Goal: Task Accomplishment & Management: Complete application form

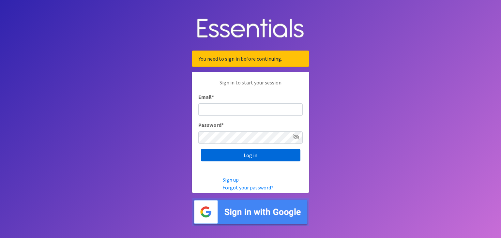
type input "[EMAIL_ADDRESS][DOMAIN_NAME]"
click at [251, 155] on input "Log in" at bounding box center [251, 155] width 100 height 12
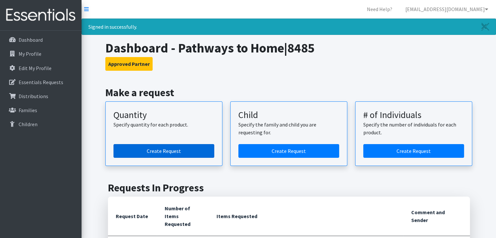
click at [195, 148] on link "Create Request" at bounding box center [164, 151] width 101 height 14
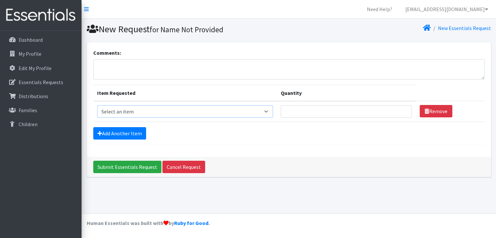
click at [269, 109] on select "Select an item F&D Men L/XL (38-50in waist) x48 F&D Men S/M (28-40in waist) x56…" at bounding box center [185, 111] width 176 height 12
select select "1222"
click at [97, 105] on select "Select an item F&D Men L/XL (38-50in waist) x48 F&D Men S/M (28-40in waist) x56…" at bounding box center [185, 111] width 176 height 12
click at [306, 113] on input "Quantity" at bounding box center [346, 111] width 131 height 12
type input "500"
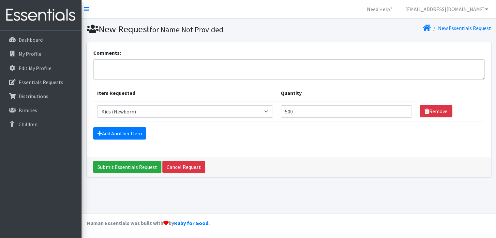
click at [322, 139] on form "Comments: Item Requested Quantity Item Requested Select an item F&D Men L/XL (3…" at bounding box center [289, 97] width 392 height 96
click at [137, 130] on link "Add Another Item" at bounding box center [119, 133] width 53 height 12
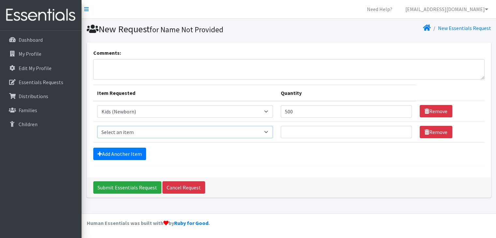
click at [203, 130] on select "Select an item F&D Men L/XL (38-50in waist) x48 F&D Men S/M (28-40in waist) x56…" at bounding box center [185, 132] width 176 height 12
select select "1201"
click at [97, 126] on select "Select an item F&D Men L/XL (38-50in waist) x48 F&D Men S/M (28-40in waist) x56…" at bounding box center [185, 132] width 176 height 12
click at [324, 133] on input "Quantity" at bounding box center [346, 132] width 131 height 12
type input "500"
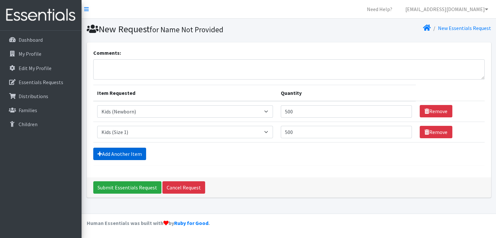
click at [116, 155] on link "Add Another Item" at bounding box center [119, 154] width 53 height 12
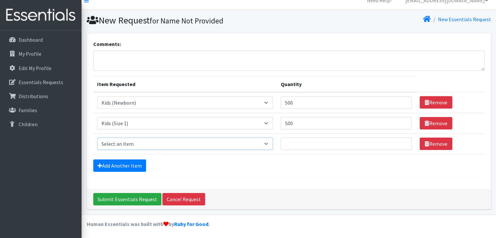
click at [178, 145] on select "Select an item F&D Men L/XL (38-50in waist) x48 F&D Men S/M (28-40in waist) x56…" at bounding box center [185, 144] width 176 height 12
select select "1202"
click at [97, 138] on select "Select an item F&D Men L/XL (38-50in waist) x48 F&D Men S/M (28-40in waist) x56…" at bounding box center [185, 144] width 176 height 12
click at [289, 144] on input "Quantity" at bounding box center [346, 144] width 131 height 12
type input "500"
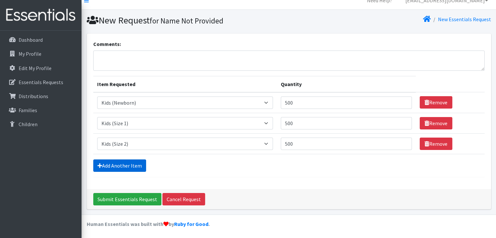
click at [136, 170] on link "Add Another Item" at bounding box center [119, 166] width 53 height 12
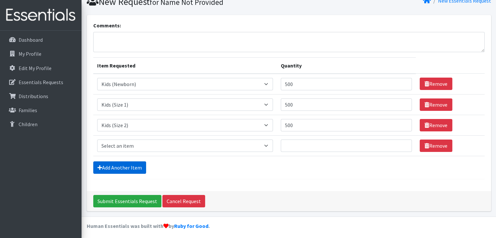
scroll to position [29, 0]
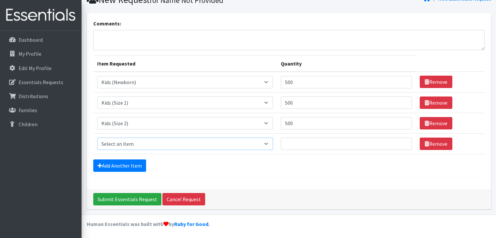
click at [143, 141] on select "Select an item F&D Men L/XL (38-50in waist) x48 F&D Men S/M (28-40in waist) x56…" at bounding box center [185, 144] width 176 height 12
select select "1213"
click at [97, 138] on select "Select an item F&D Men L/XL (38-50in waist) x48 F&D Men S/M (28-40in waist) x56…" at bounding box center [185, 144] width 176 height 12
click at [305, 147] on input "Quantity" at bounding box center [346, 144] width 131 height 12
type input "500"
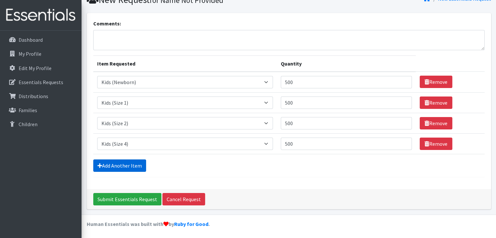
click at [108, 161] on link "Add Another Item" at bounding box center [119, 166] width 53 height 12
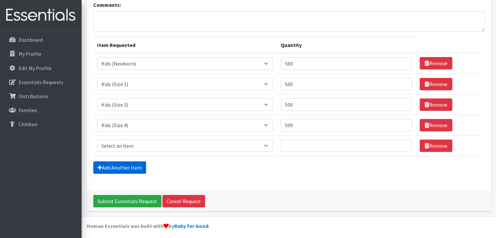
scroll to position [50, 0]
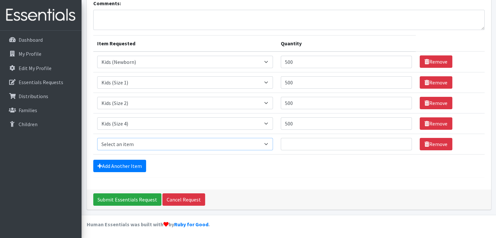
click at [145, 144] on select "Select an item F&D Men L/XL (38-50in waist) x48 F&D Men S/M (28-40in waist) x56…" at bounding box center [185, 144] width 176 height 12
select select "1214"
click at [97, 138] on select "Select an item F&D Men L/XL (38-50in waist) x48 F&D Men S/M (28-40in waist) x56…" at bounding box center [185, 144] width 176 height 12
click at [293, 145] on input "Quantity" at bounding box center [346, 144] width 131 height 12
type input "500"
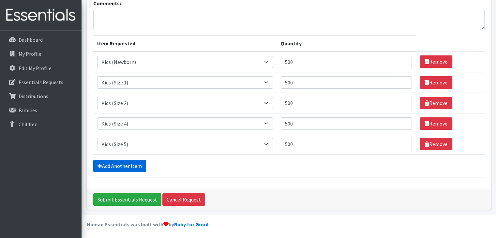
click at [105, 166] on link "Add Another Item" at bounding box center [119, 166] width 53 height 12
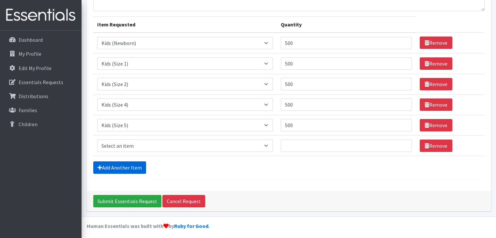
scroll to position [70, 0]
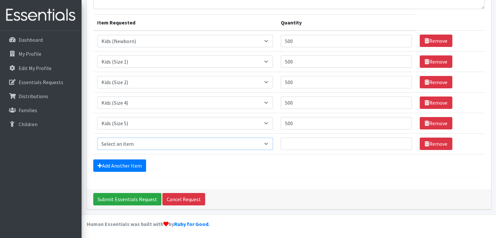
click at [140, 144] on select "Select an item F&D Men L/XL (38-50in waist) x48 F&D Men S/M (28-40in waist) x56…" at bounding box center [185, 144] width 176 height 12
select select "1216"
click at [97, 138] on select "Select an item F&D Men L/XL (38-50in waist) x48 F&D Men S/M (28-40in waist) x56…" at bounding box center [185, 144] width 176 height 12
click at [292, 139] on input "Quantity" at bounding box center [346, 144] width 131 height 12
click at [278, 168] on div "Add Another Item" at bounding box center [289, 166] width 392 height 12
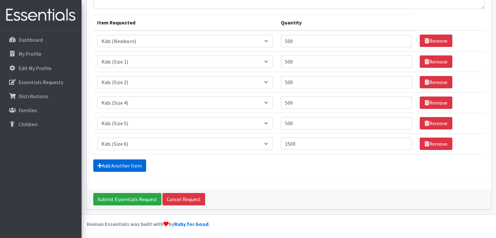
click at [111, 165] on link "Add Another Item" at bounding box center [119, 166] width 53 height 12
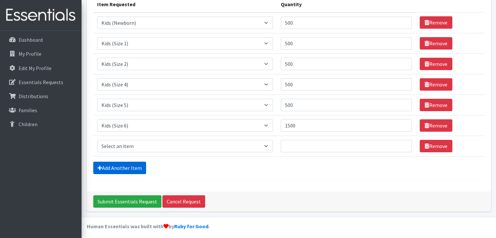
scroll to position [91, 0]
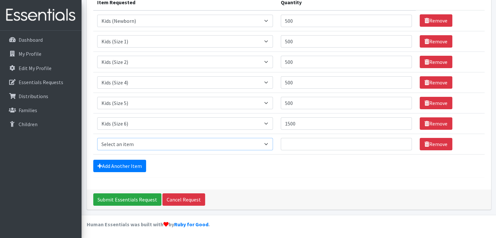
click at [158, 140] on select "Select an item F&D Men L/XL (38-50in waist) x48 F&D Men S/M (28-40in waist) x56…" at bounding box center [185, 144] width 176 height 12
click at [437, 147] on link "Remove" at bounding box center [436, 144] width 33 height 12
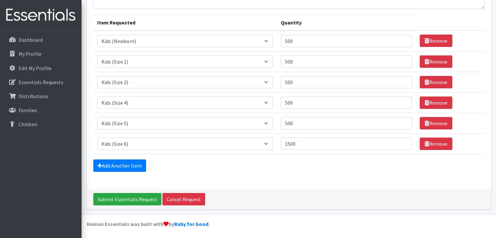
drag, startPoint x: 303, startPoint y: 157, endPoint x: 303, endPoint y: 161, distance: 3.6
click at [303, 158] on form "Comments: Item Requested Quantity Item Requested Select an item F&D Men L/XL (3…" at bounding box center [289, 77] width 392 height 199
click at [136, 168] on link "Add Another Item" at bounding box center [119, 166] width 53 height 12
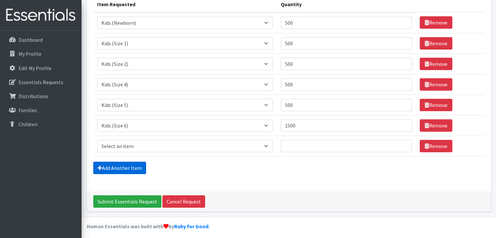
scroll to position [91, 0]
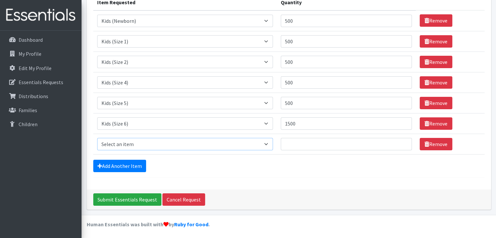
click at [149, 143] on select "Select an item F&D Men L/XL (38-50in waist) x48 F&D Men S/M (28-40in waist) x56…" at bounding box center [185, 144] width 176 height 12
drag, startPoint x: 264, startPoint y: 172, endPoint x: 302, endPoint y: 166, distance: 38.9
click at [264, 172] on form "Comments: Item Requested Quantity Item Requested Select an item F&D Men L/XL (3…" at bounding box center [289, 68] width 392 height 220
click at [425, 145] on icon at bounding box center [427, 144] width 5 height 5
click at [428, 143] on link "Remove" at bounding box center [436, 144] width 33 height 12
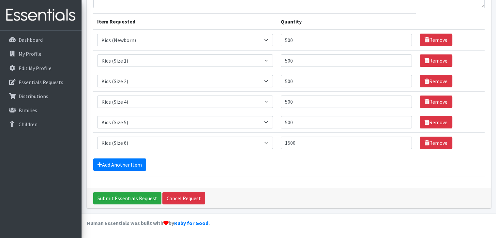
scroll to position [70, 0]
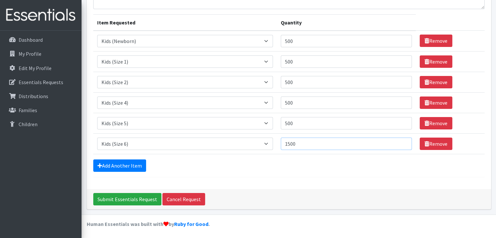
drag, startPoint x: 302, startPoint y: 144, endPoint x: 257, endPoint y: 145, distance: 44.4
click at [258, 145] on tr "Item Requested Select an item F&D Men L/XL (38-50in waist) x48 F&D Men S/M (28-…" at bounding box center [289, 143] width 392 height 21
type input "3000"
click at [302, 124] on input "500" at bounding box center [346, 123] width 131 height 12
type input "1500"
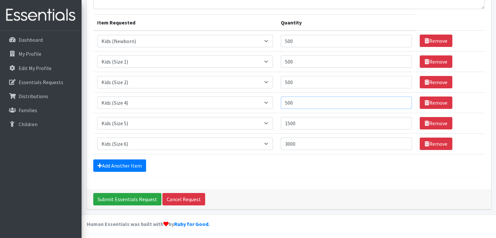
click at [287, 101] on input "500" at bounding box center [346, 103] width 131 height 12
type input "1500"
click at [290, 144] on input "3000" at bounding box center [346, 144] width 131 height 12
type input "4000"
drag, startPoint x: 308, startPoint y: 125, endPoint x: 270, endPoint y: 122, distance: 38.3
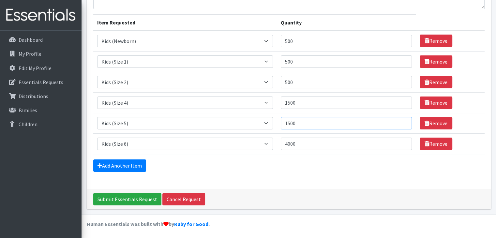
click at [270, 122] on tr "Item Requested Select an item F&D Men L/XL (38-50in waist) x48 F&D Men S/M (28-…" at bounding box center [289, 123] width 392 height 21
type input "2000"
click at [360, 169] on div "Add Another Item" at bounding box center [289, 166] width 392 height 12
click at [126, 167] on link "Add Another Item" at bounding box center [119, 166] width 53 height 12
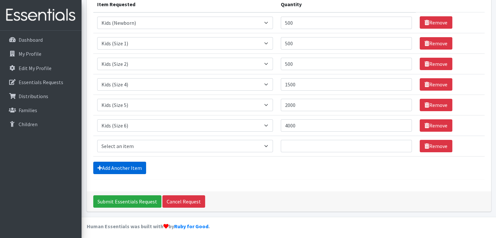
scroll to position [91, 0]
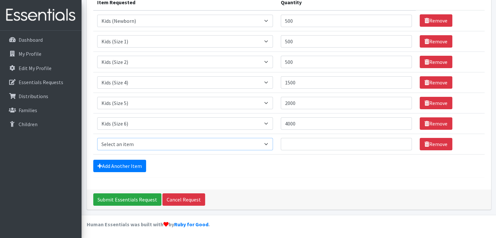
click at [217, 143] on select "Select an item F&D Men L/XL (38-50in waist) x48 F&D Men S/M (28-40in waist) x56…" at bounding box center [185, 144] width 176 height 12
select select "15347"
click at [97, 138] on select "Select an item F&D Men L/XL (38-50in waist) x48 F&D Men S/M (28-40in waist) x56…" at bounding box center [185, 144] width 176 height 12
click at [324, 146] on input "Quantity" at bounding box center [346, 144] width 131 height 12
click at [136, 163] on link "Add Another Item" at bounding box center [119, 166] width 53 height 12
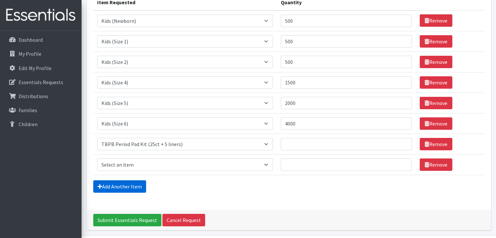
scroll to position [111, 0]
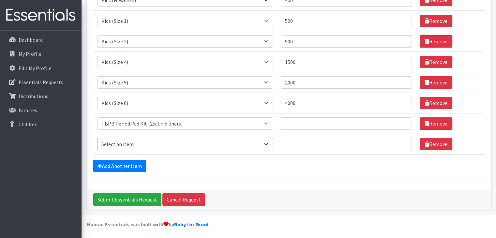
click at [159, 141] on select "Select an item F&D Men L/XL (38-50in waist) x48 F&D Men S/M (28-40in waist) x56…" at bounding box center [185, 144] width 176 height 12
select select "15348"
click at [97, 138] on select "Select an item F&D Men L/XL (38-50in waist) x48 F&D Men S/M (28-40in waist) x56…" at bounding box center [185, 144] width 176 height 12
click at [316, 127] on input "Quantity" at bounding box center [346, 123] width 131 height 12
type input "25"
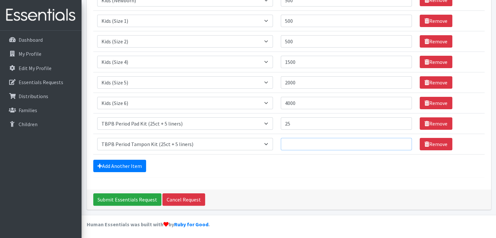
click at [312, 141] on input "Quantity" at bounding box center [346, 144] width 131 height 12
type input "25"
click at [316, 195] on div "Submit Essentials Request Cancel Request" at bounding box center [289, 200] width 405 height 20
click at [253, 161] on div "Add Another Item" at bounding box center [289, 166] width 392 height 12
click at [123, 167] on link "Add Another Item" at bounding box center [119, 166] width 53 height 12
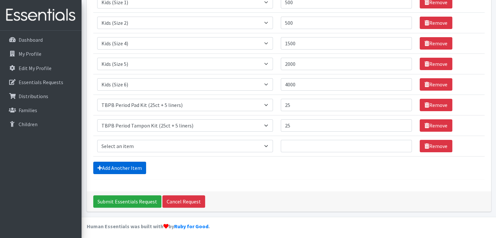
scroll to position [132, 0]
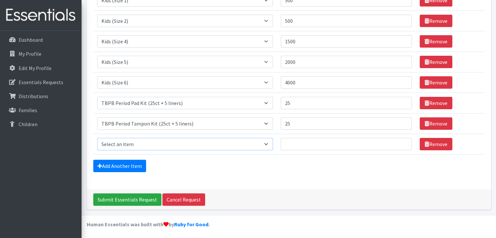
click at [138, 144] on select "Select an item F&D Men L/XL (38-50in waist) x48 F&D Men S/M (28-40in waist) x56…" at bounding box center [185, 144] width 176 height 12
select select "11139"
click at [97, 138] on select "Select an item F&D Men L/XL (38-50in waist) x48 F&D Men S/M (28-40in waist) x56…" at bounding box center [185, 144] width 176 height 12
click at [313, 143] on input "Quantity" at bounding box center [346, 144] width 131 height 12
type input "2"
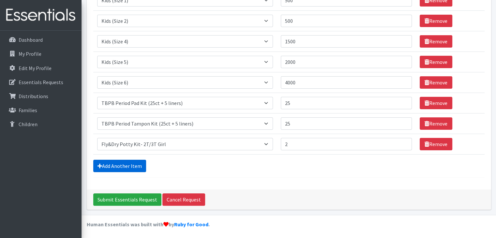
click at [111, 165] on link "Add Another Item" at bounding box center [119, 166] width 53 height 12
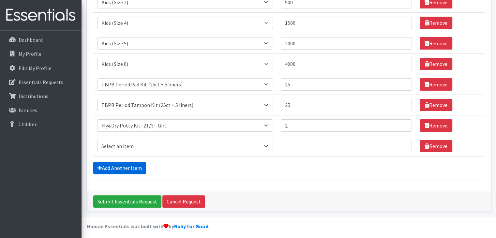
scroll to position [152, 0]
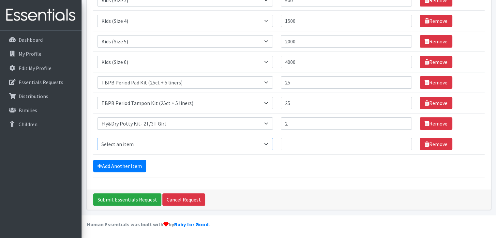
click at [141, 142] on select "Select an item F&D Men L/XL (38-50in waist) x48 F&D Men S/M (28-40in waist) x56…" at bounding box center [185, 144] width 176 height 12
select select "11141"
click at [97, 138] on select "Select an item F&D Men L/XL (38-50in waist) x48 F&D Men S/M (28-40in waist) x56…" at bounding box center [185, 144] width 176 height 12
click at [316, 144] on input "Quantity" at bounding box center [346, 144] width 131 height 12
type input "1"
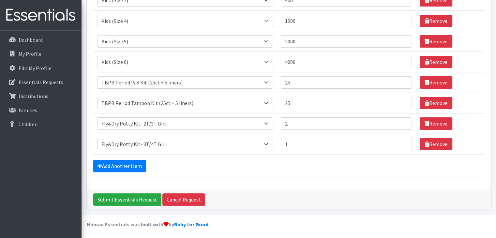
click at [334, 168] on div "Add Another Item" at bounding box center [289, 166] width 392 height 12
click at [150, 198] on input "Submit Essentials Request" at bounding box center [127, 200] width 68 height 12
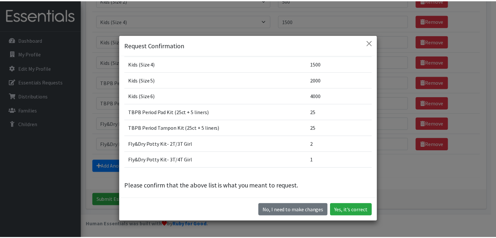
scroll to position [71, 0]
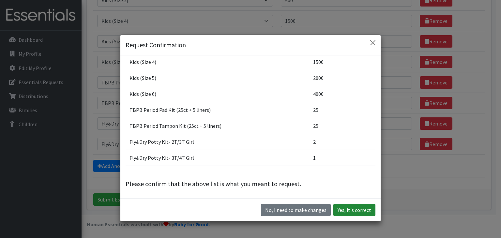
click at [350, 209] on button "Yes, it's correct" at bounding box center [354, 210] width 42 height 12
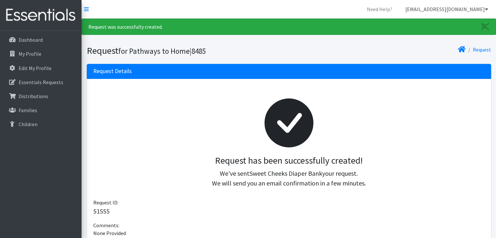
click at [485, 13] on link "[EMAIL_ADDRESS][DOMAIN_NAME]" at bounding box center [446, 9] width 93 height 13
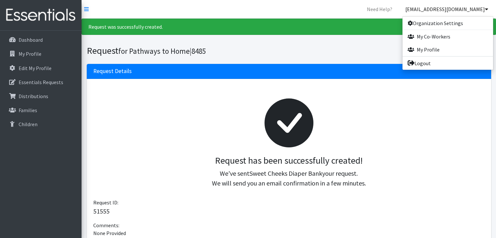
click at [440, 112] on div at bounding box center [289, 123] width 381 height 65
